Goal: Information Seeking & Learning: Learn about a topic

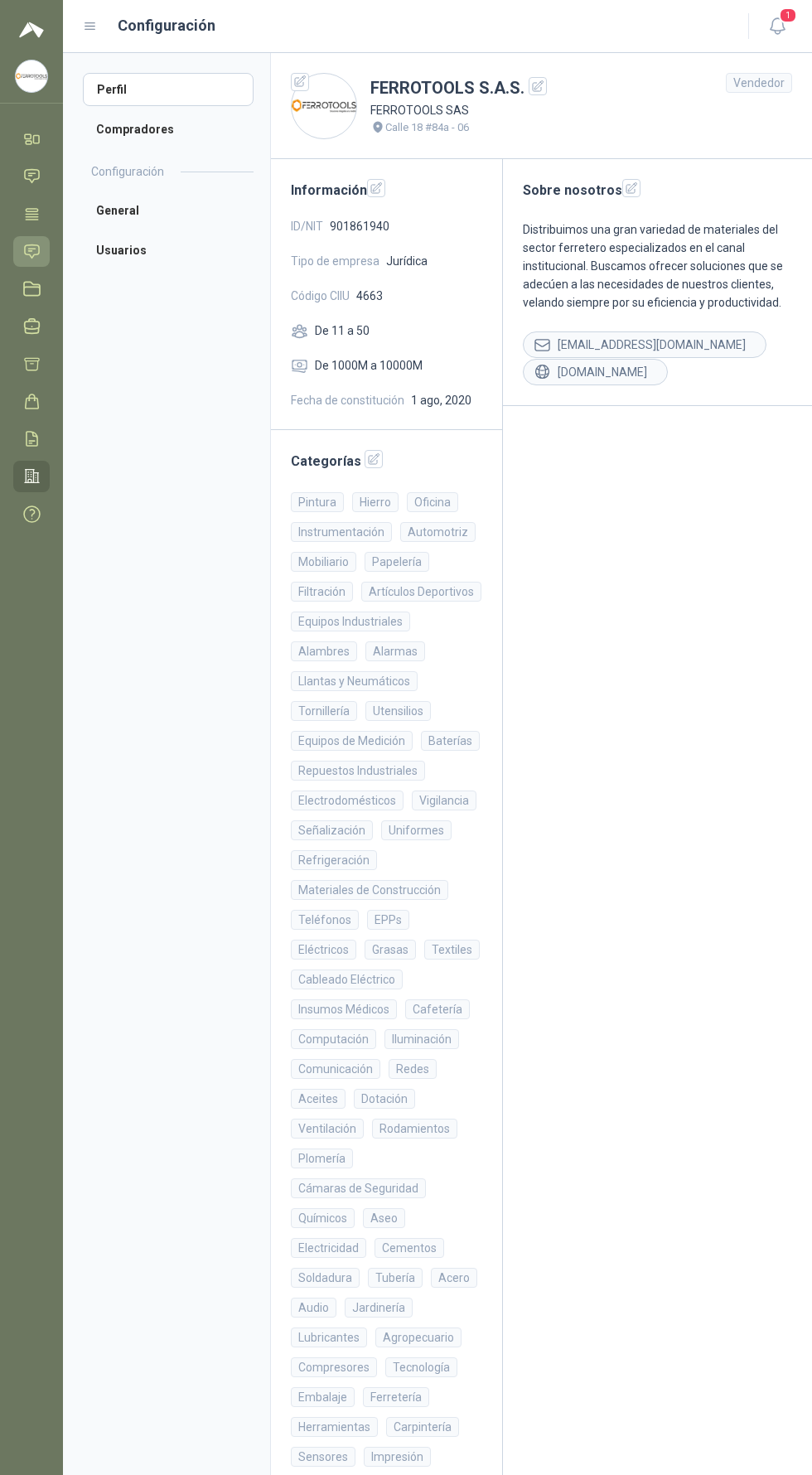
click at [32, 251] on icon at bounding box center [32, 251] width 14 height 14
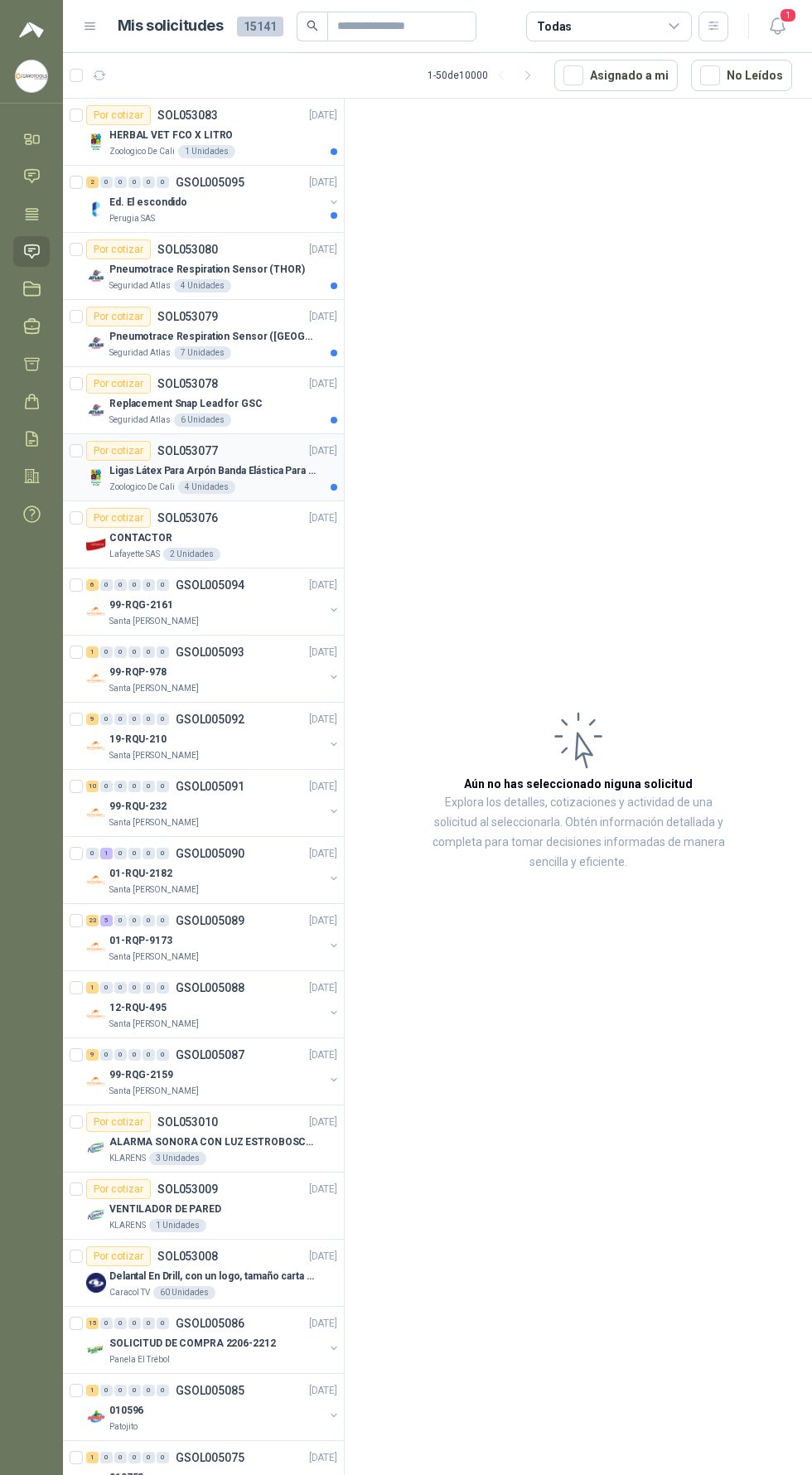
click at [265, 483] on div "Zoologico De Cali 4 Unidades" at bounding box center [223, 487] width 227 height 14
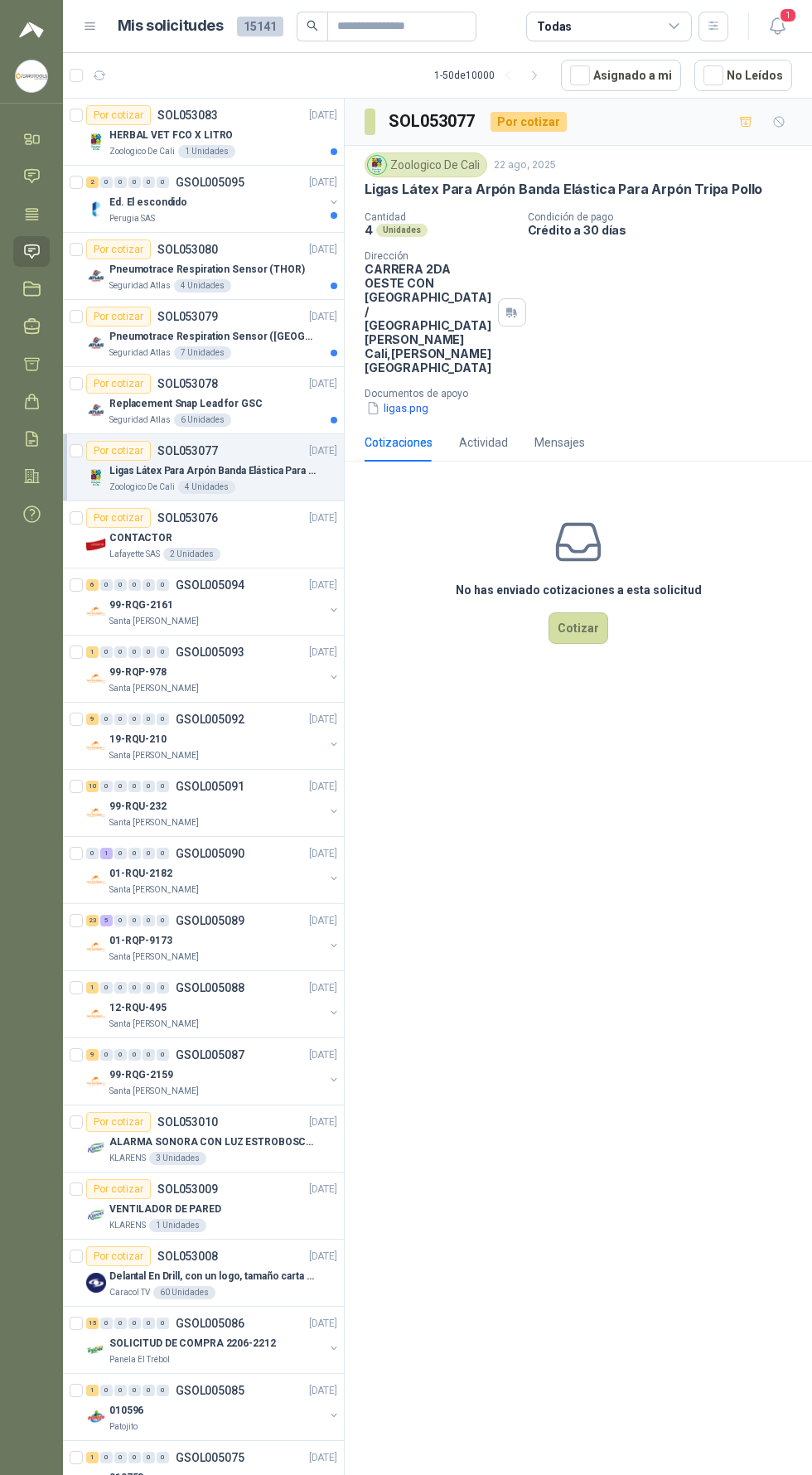
click at [266, 410] on div "Replacement Snap Lead for GSC" at bounding box center [223, 403] width 227 height 20
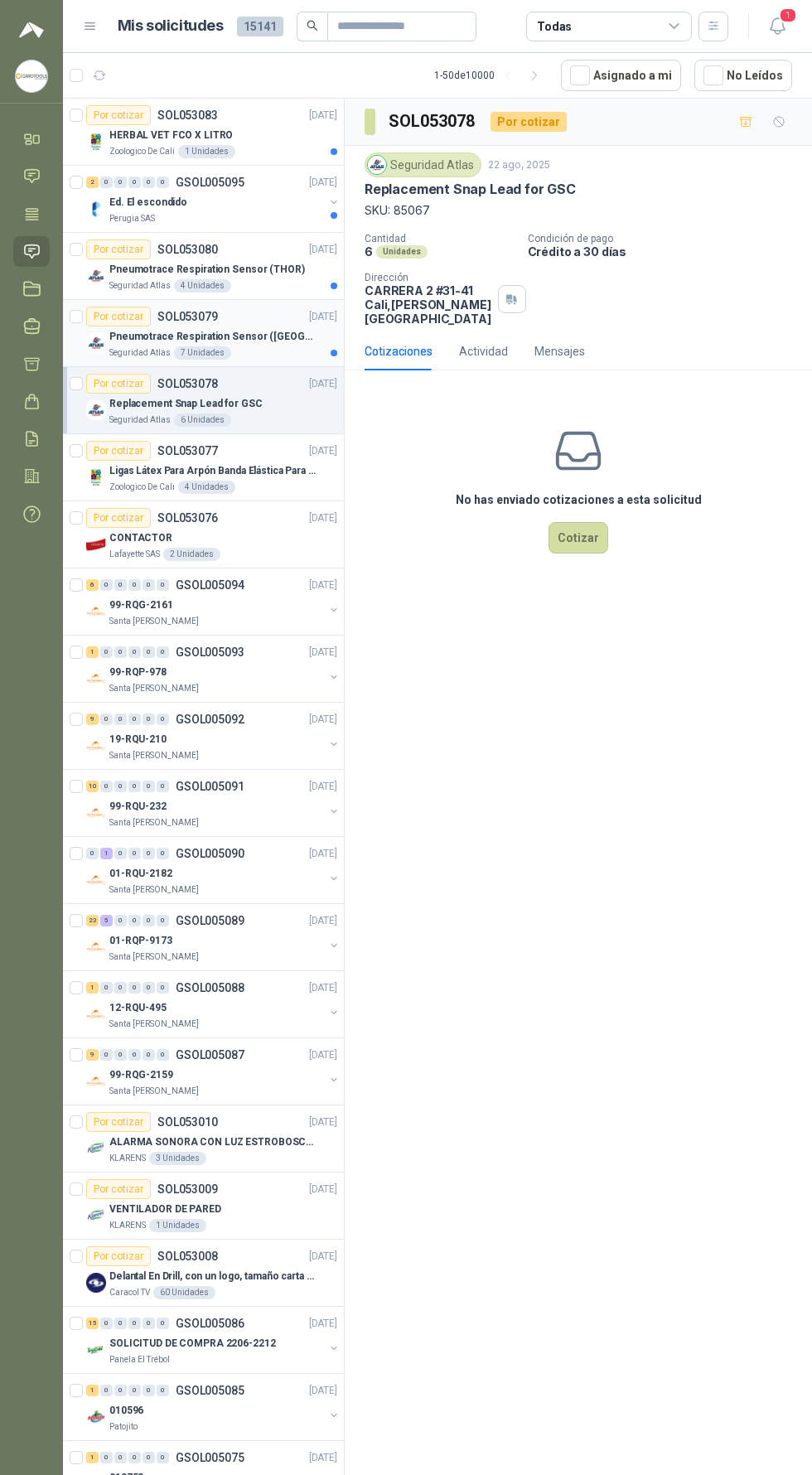
click at [285, 342] on div "Pneumotrace Respiration Sensor ([GEOGRAPHIC_DATA])" at bounding box center [223, 336] width 227 height 20
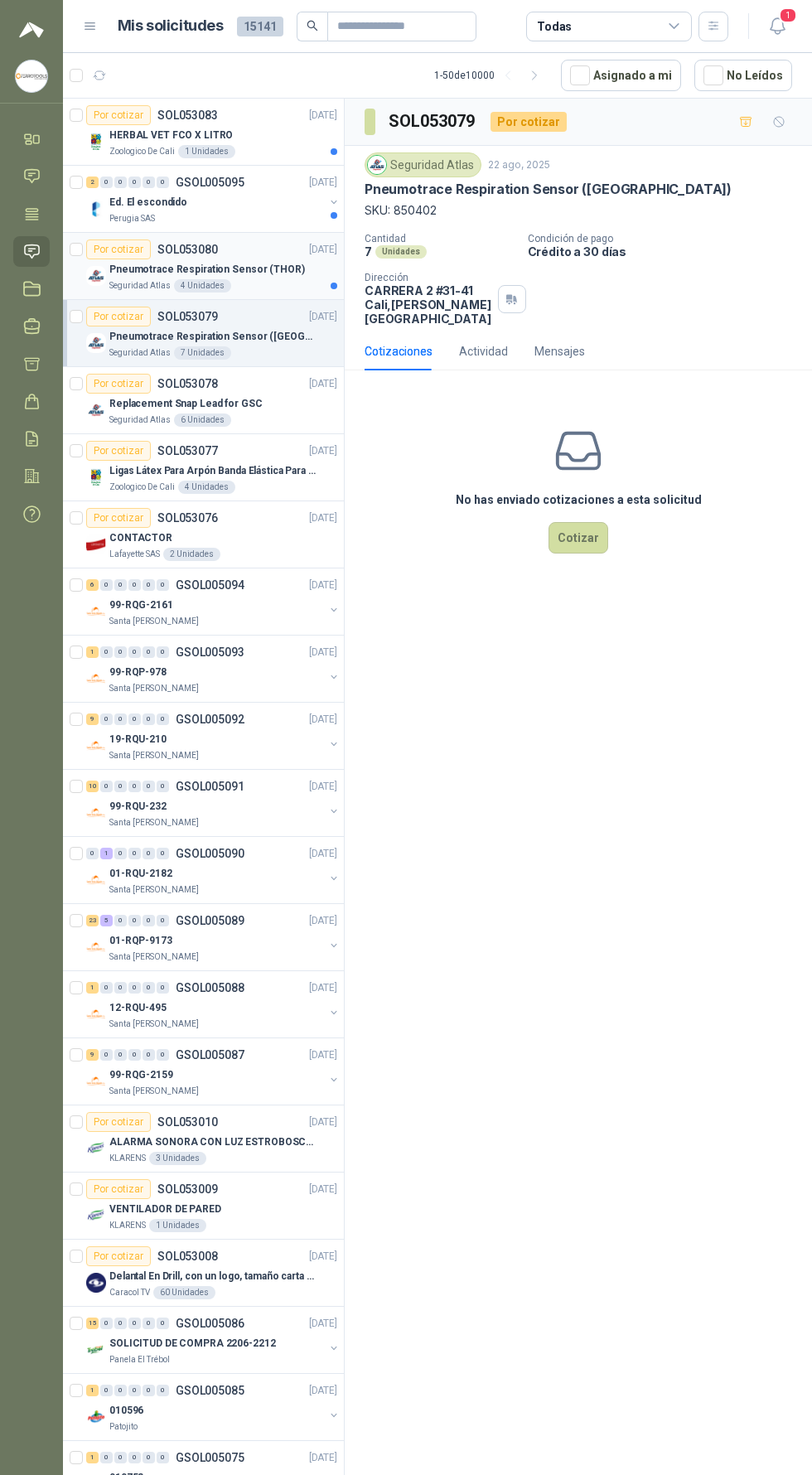
click at [271, 276] on div "Pneumotrace Respiration Sensor (THOR)" at bounding box center [223, 269] width 227 height 20
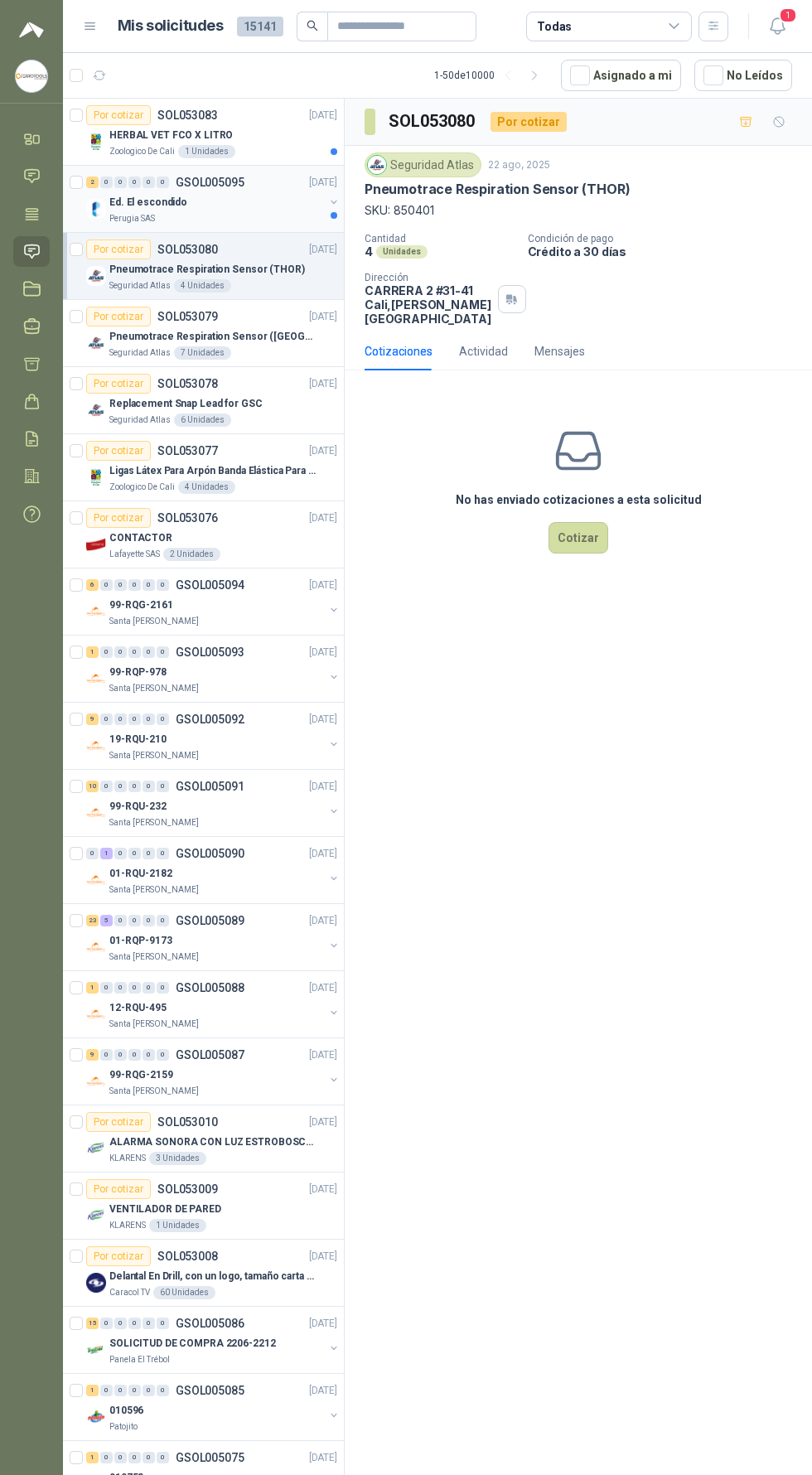
click at [247, 223] on div "Perugia SAS" at bounding box center [217, 218] width 215 height 14
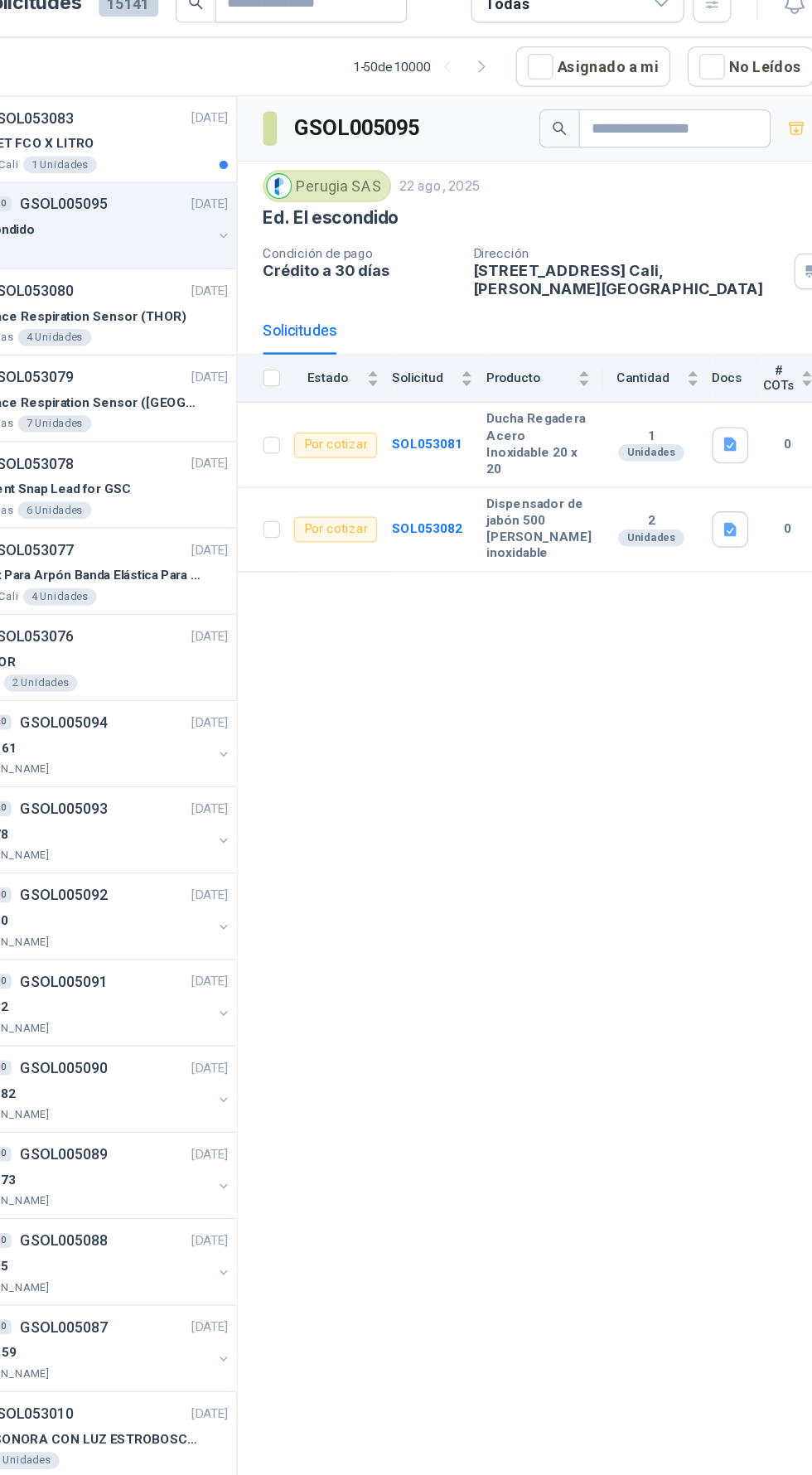
scroll to position [1, 0]
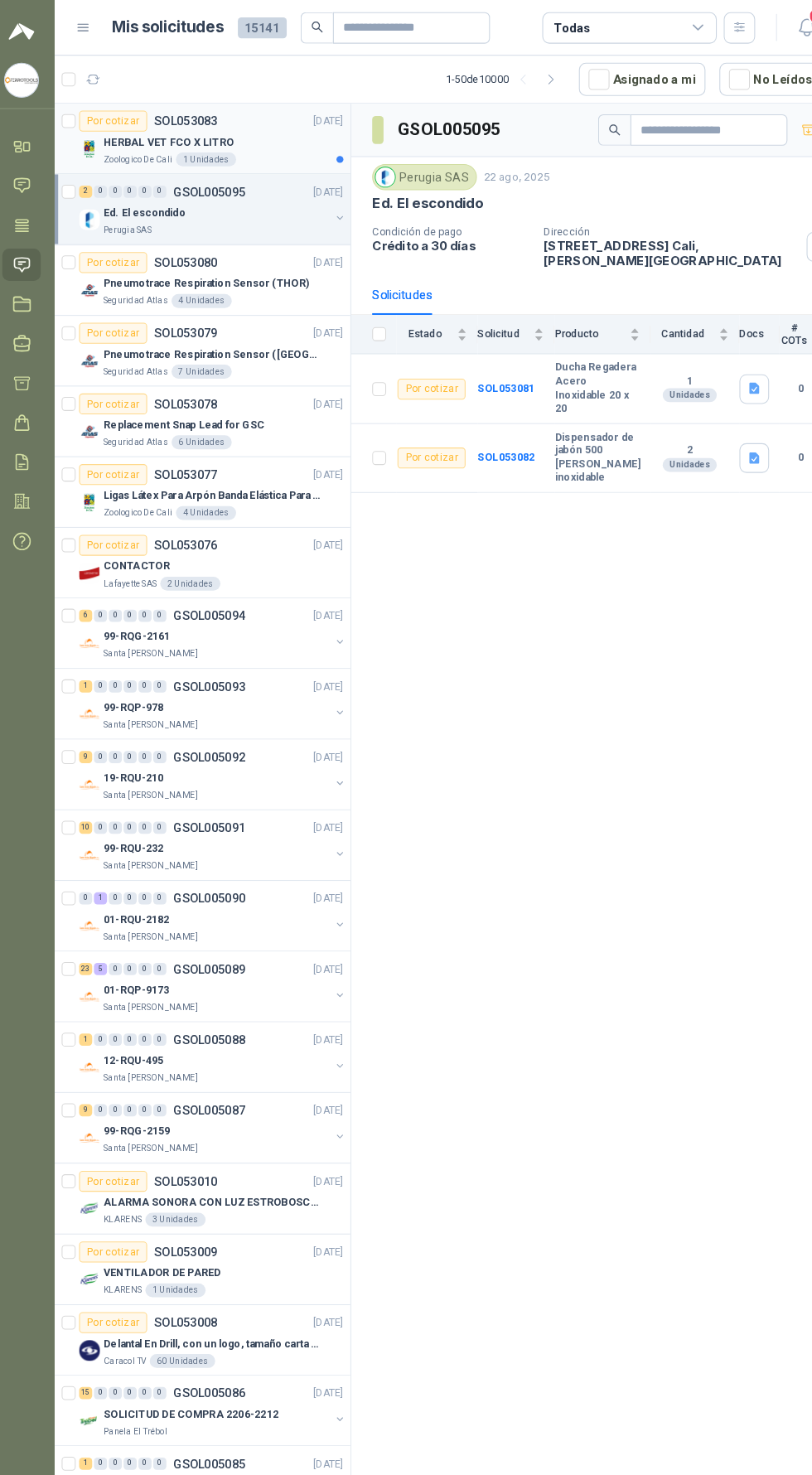
click at [238, 121] on div "Por cotizar SOL053083 [DATE]" at bounding box center [211, 115] width 251 height 20
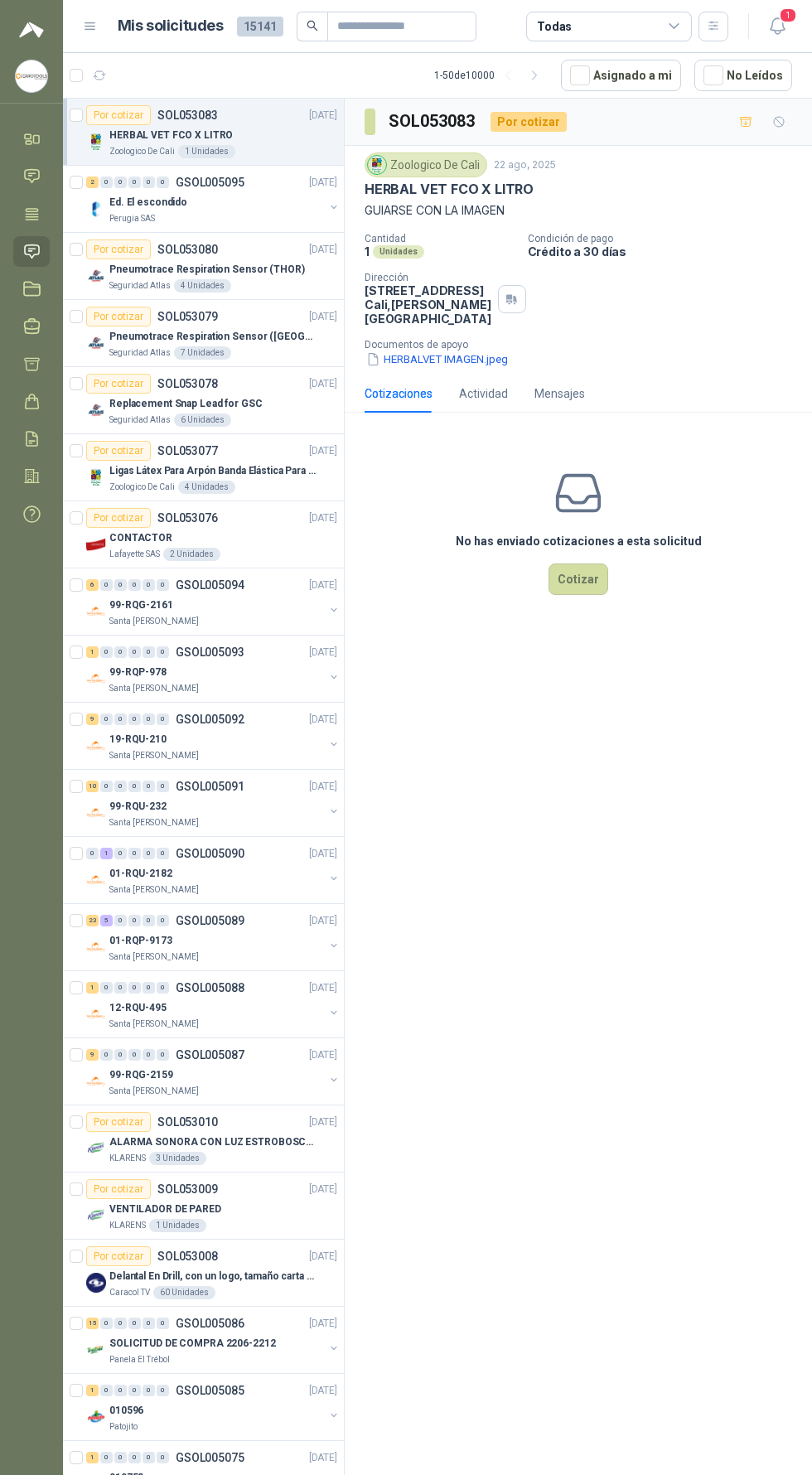
scroll to position [11, 0]
click at [776, 15] on icon "button" at bounding box center [777, 25] width 21 height 21
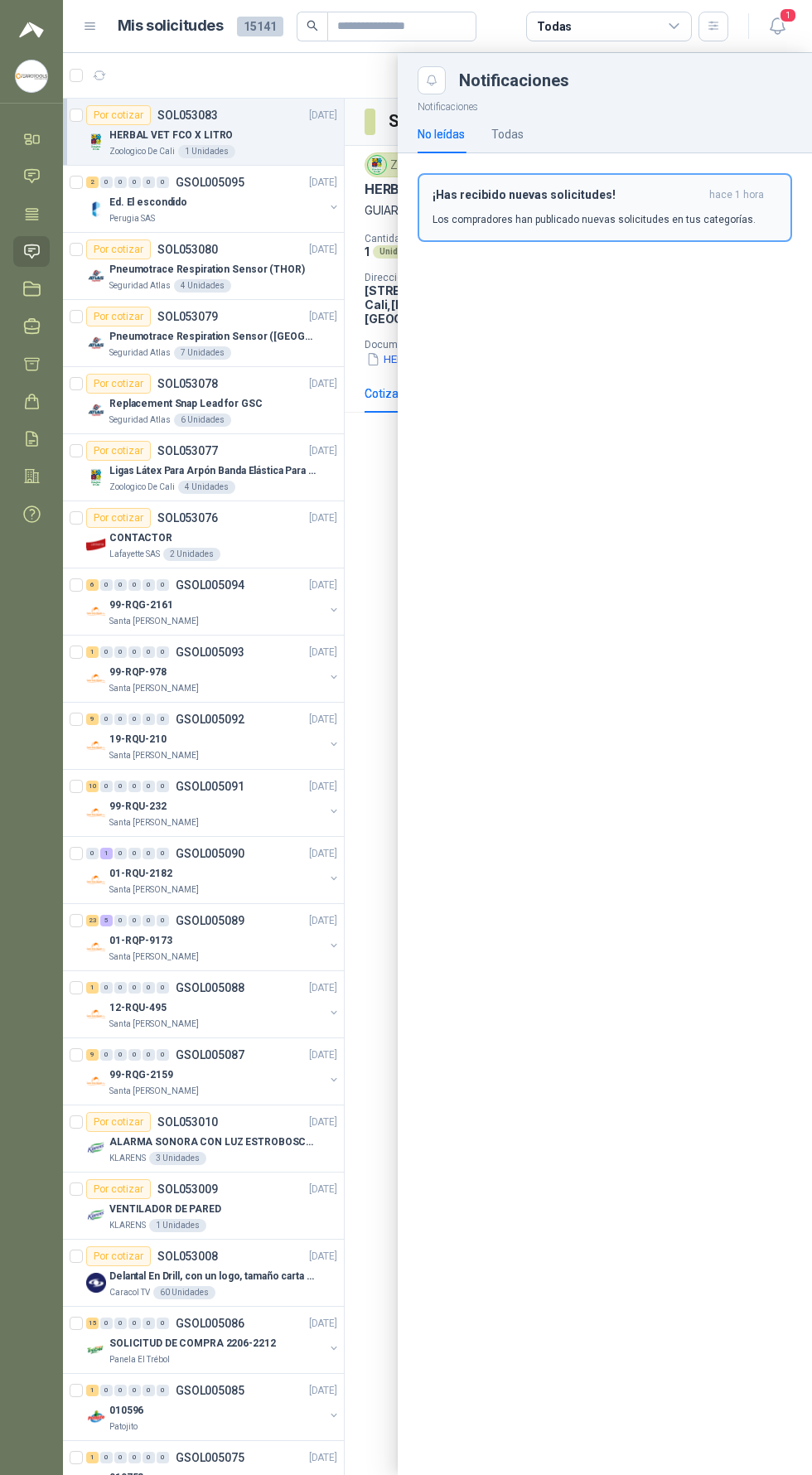
click at [668, 212] on p "Los compradores han publicado nuevas solicitudes en tus categorías." at bounding box center [594, 219] width 323 height 15
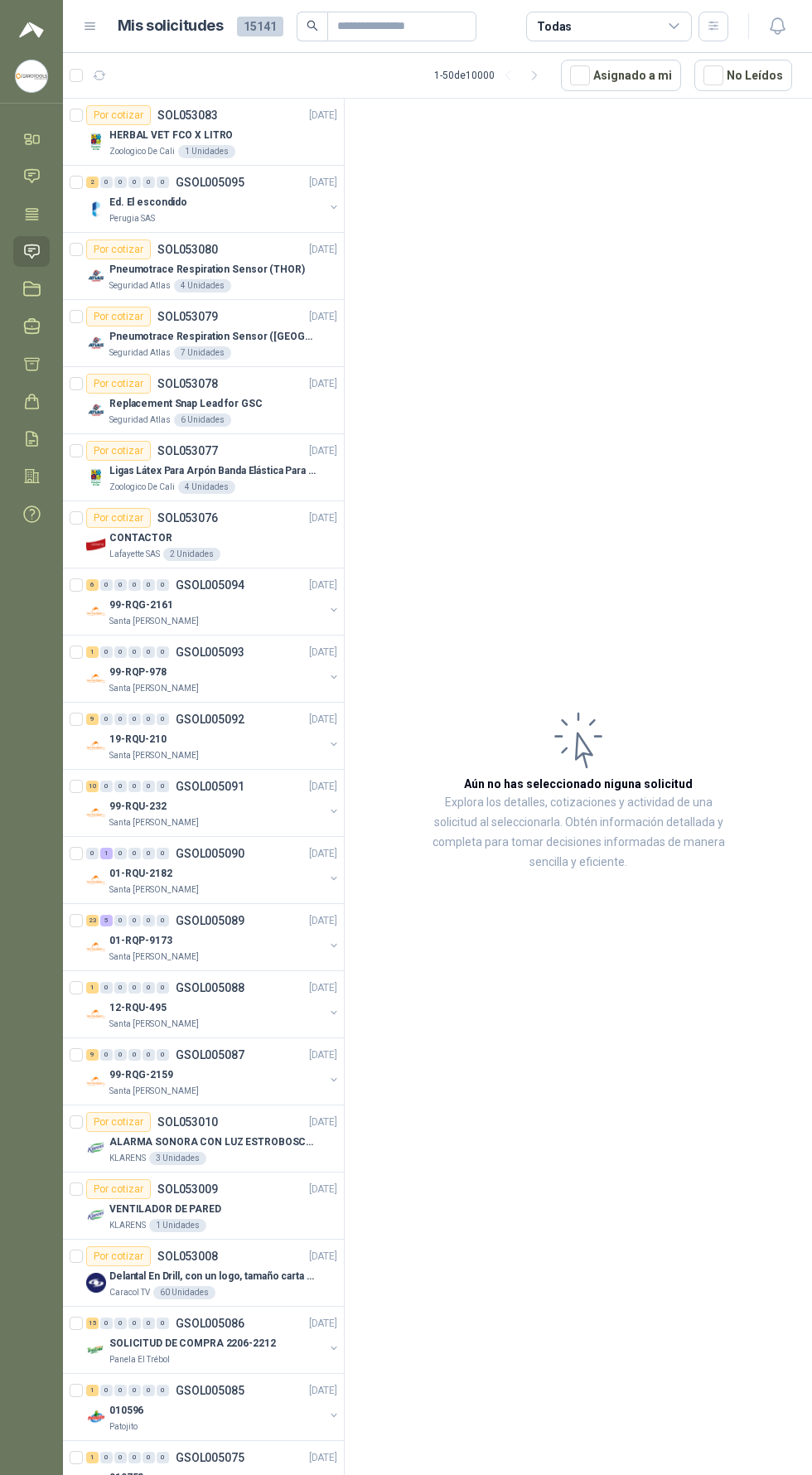
click at [778, 1471] on article "Aún no has seleccionado niguna solicitud Explora los detalles, cotizaciones y a…" at bounding box center [577, 790] width 467 height 1383
